Goal: Information Seeking & Learning: Learn about a topic

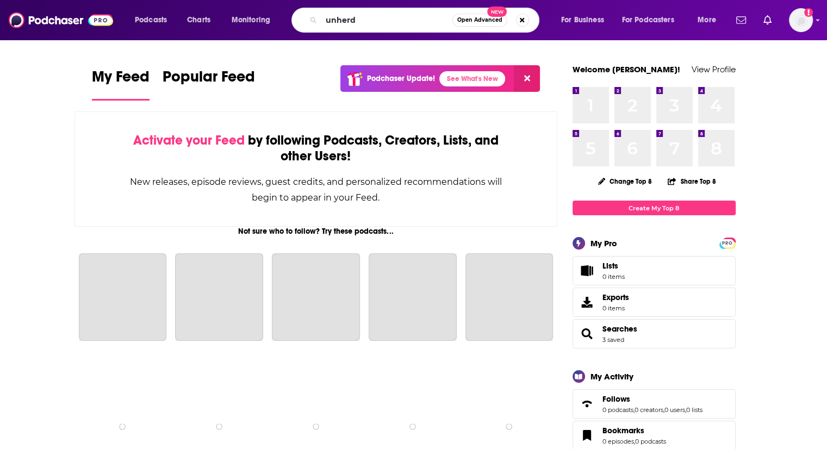
type input "unherd"
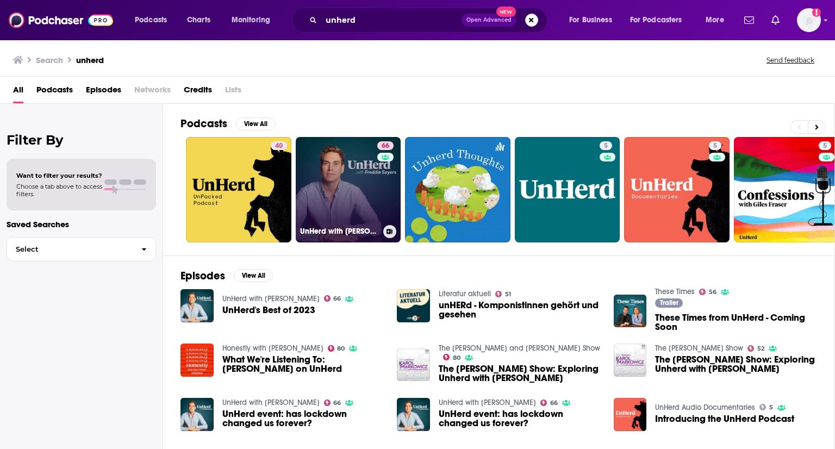
click at [315, 203] on link "66 UnHerd with [PERSON_NAME]" at bounding box center [348, 189] width 105 height 105
click at [317, 164] on link "66 UnHerd with [PERSON_NAME]" at bounding box center [348, 189] width 105 height 105
